Goal: Task Accomplishment & Management: Complete application form

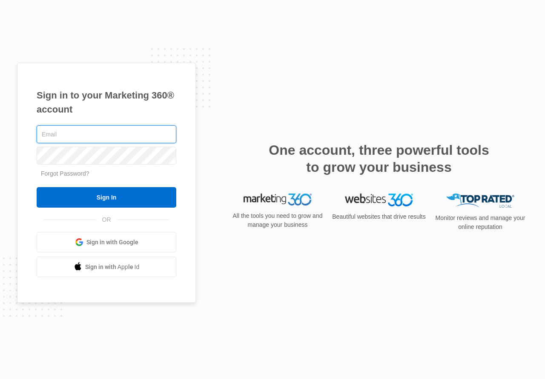
click at [94, 133] on input "text" at bounding box center [107, 134] width 140 height 18
type input "[EMAIL_ADDRESS][PERSON_NAME][DOMAIN_NAME]"
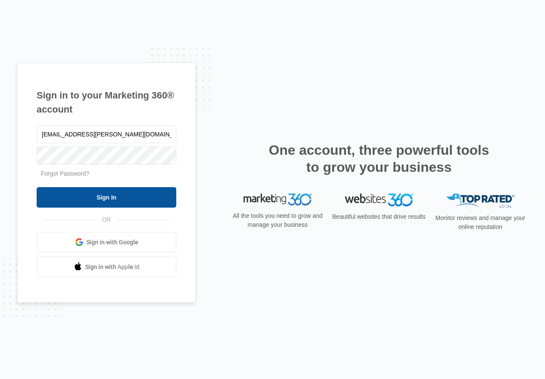
click at [104, 199] on input "Sign In" at bounding box center [107, 197] width 140 height 20
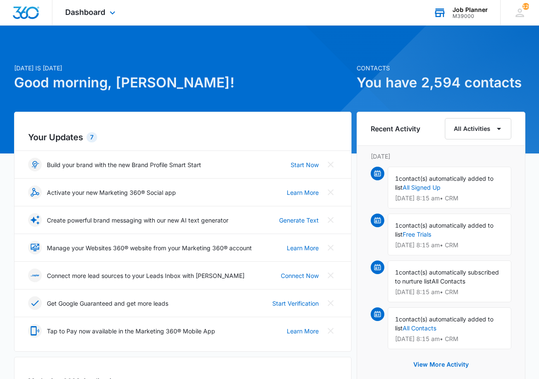
click at [470, 23] on div "Job Planner M39000 Your Accounts View All" at bounding box center [460, 12] width 80 height 25
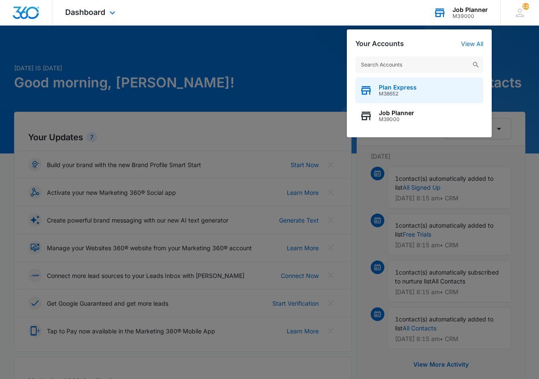
click at [406, 95] on span "M38652" at bounding box center [398, 94] width 38 height 6
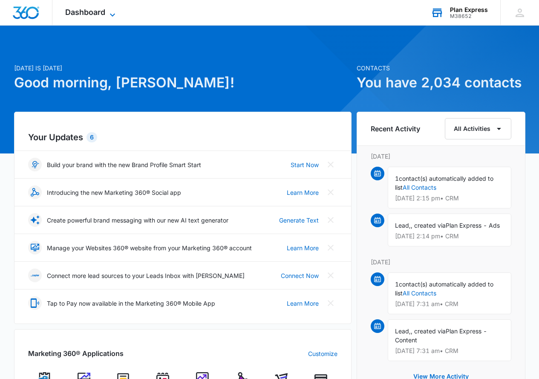
click at [115, 14] on icon at bounding box center [112, 14] width 5 height 3
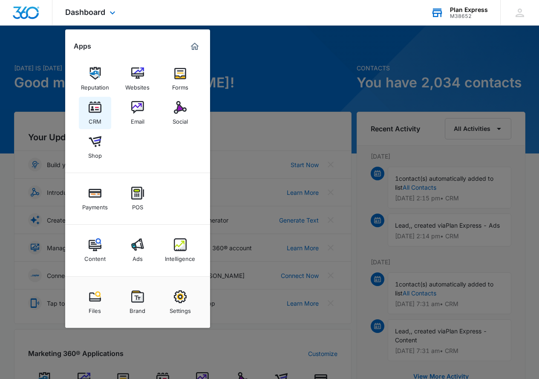
click at [94, 110] on img at bounding box center [95, 107] width 13 height 13
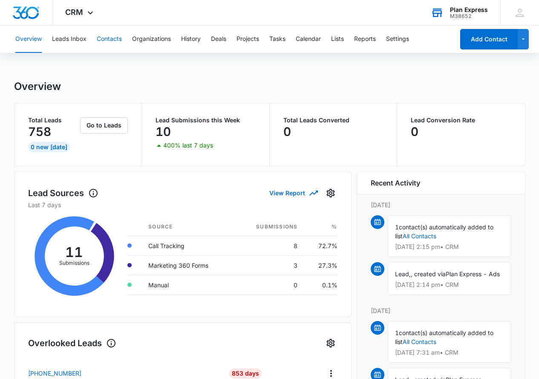
click at [115, 35] on button "Contacts" at bounding box center [109, 39] width 25 height 27
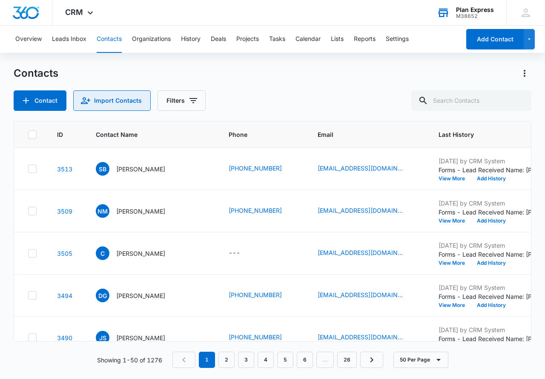
click at [118, 108] on button "Import Contacts" at bounding box center [112, 100] width 78 height 20
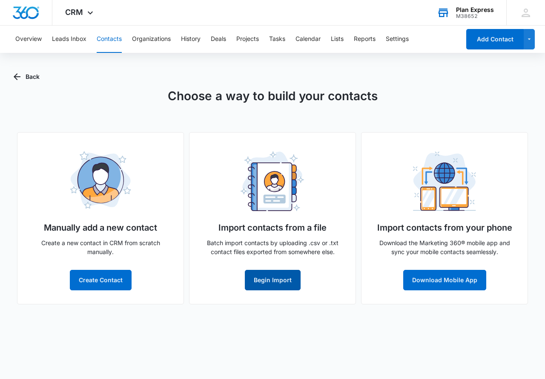
drag, startPoint x: 273, startPoint y: 291, endPoint x: 273, endPoint y: 285, distance: 6.0
click at [273, 291] on div "Import contacts from a file Batch import contacts by uploading .csv or .txt con…" at bounding box center [272, 218] width 167 height 172
click at [272, 282] on button "Begin Import" at bounding box center [273, 280] width 56 height 20
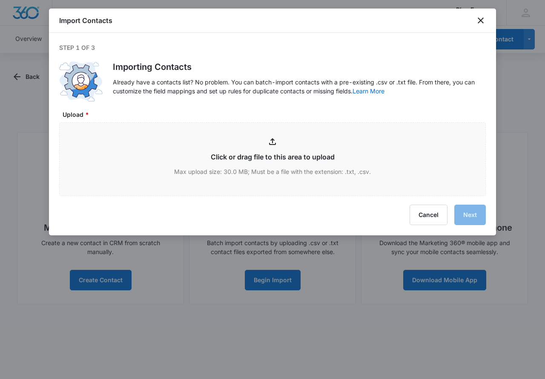
type input "C:\fakepath\[DATE] POD Import.csv"
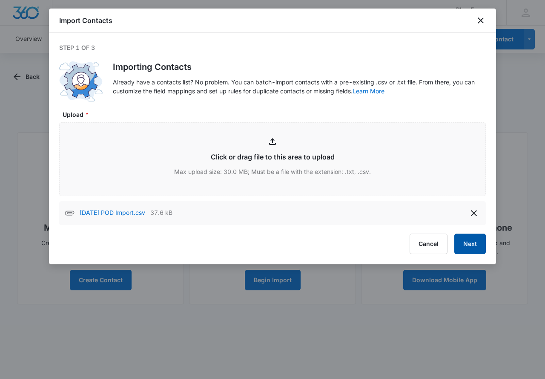
click at [473, 244] on button "Next" at bounding box center [471, 243] width 32 height 20
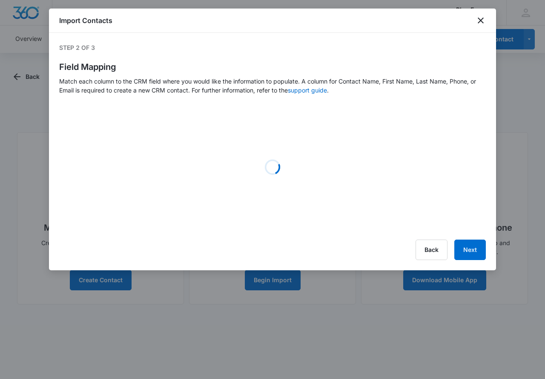
select select "358"
select select "name"
select select "184"
select select "185"
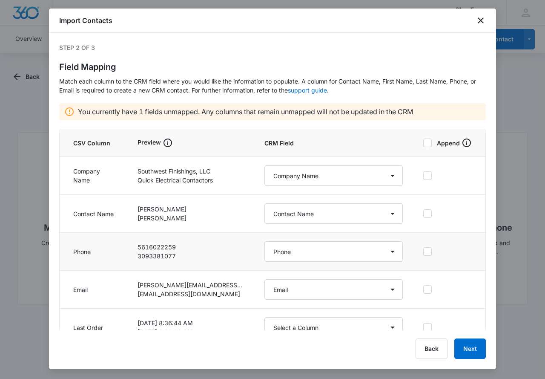
scroll to position [17, 0]
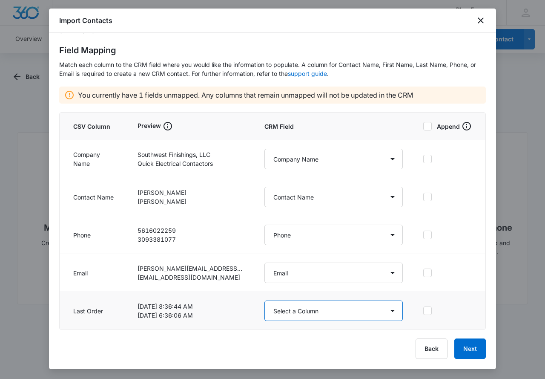
click at [330, 309] on select "Select a Column Address/City Address/Country Address/State Address/Street Addre…" at bounding box center [334, 310] width 138 height 20
select select "357"
click at [265, 300] on select "Select a Column Address/City Address/Country Address/State Address/Street Addre…" at bounding box center [334, 310] width 138 height 20
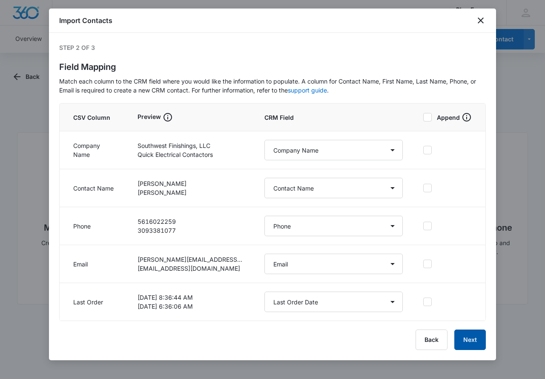
click at [472, 342] on button "Next" at bounding box center [471, 339] width 32 height 20
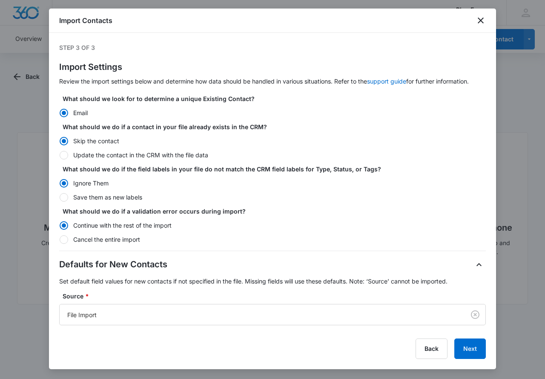
scroll to position [183, 0]
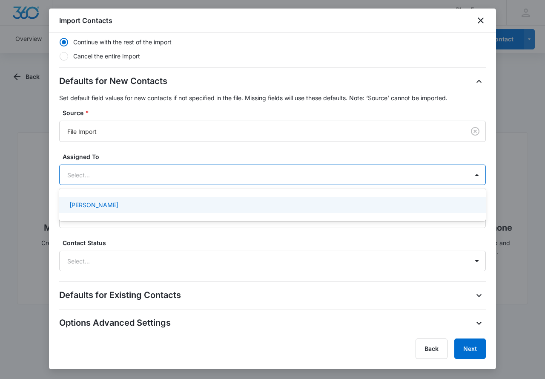
click at [176, 173] on div at bounding box center [262, 175] width 390 height 11
click at [178, 153] on label "Assigned To" at bounding box center [276, 156] width 427 height 9
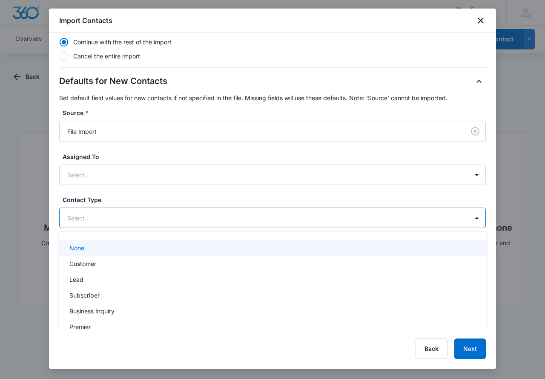
click at [180, 215] on div at bounding box center [262, 218] width 390 height 11
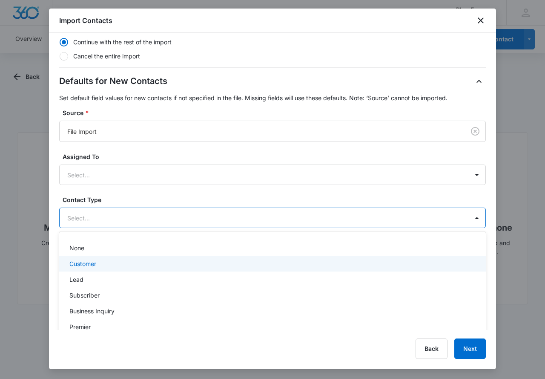
click at [174, 260] on div "Customer" at bounding box center [271, 263] width 405 height 9
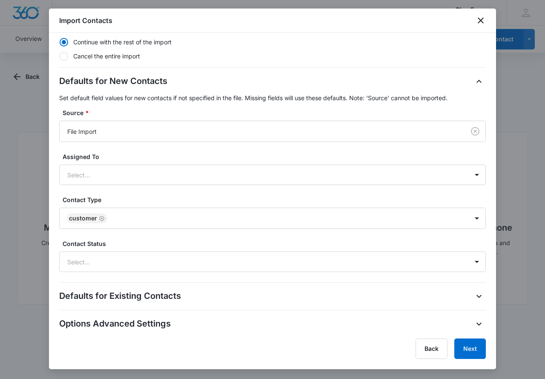
click at [342, 357] on div "Back Next" at bounding box center [272, 348] width 427 height 20
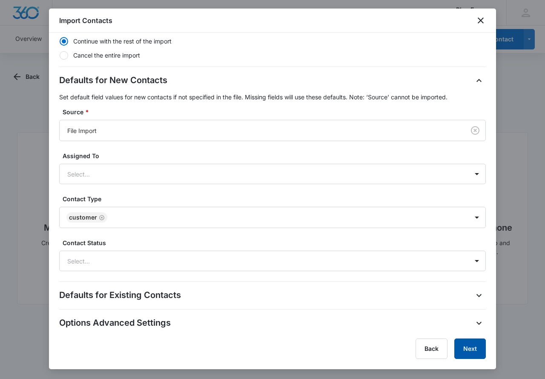
click at [470, 345] on button "Next" at bounding box center [471, 348] width 32 height 20
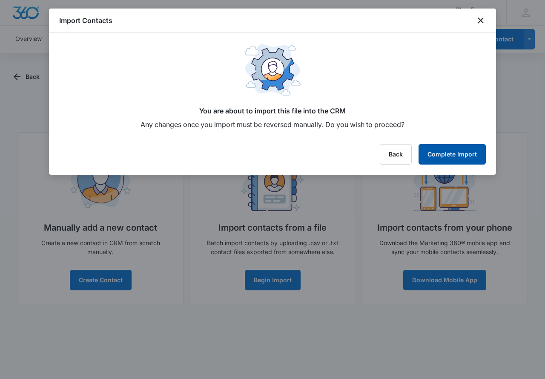
click at [458, 152] on button "Complete Import" at bounding box center [452, 154] width 67 height 20
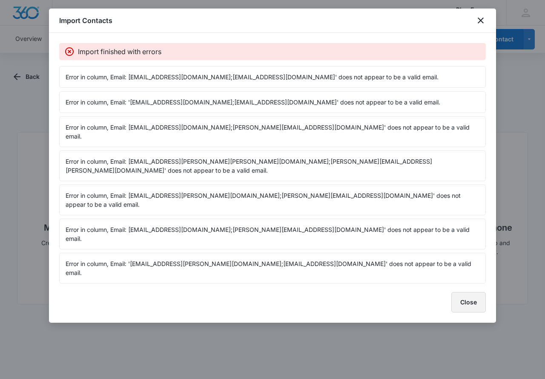
click at [468, 292] on button "Close" at bounding box center [469, 302] width 35 height 20
